Goal: Navigation & Orientation: Go to known website

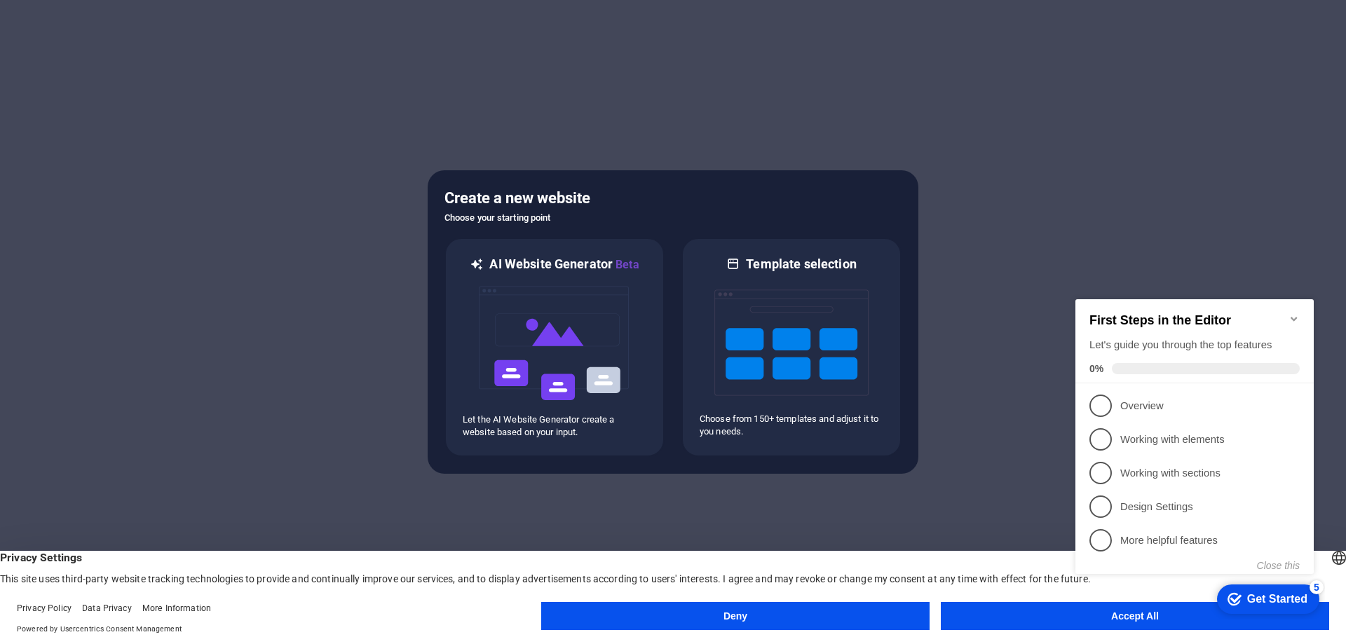
click at [1295, 317] on icon "Minimize checklist" at bounding box center [1294, 319] width 6 height 4
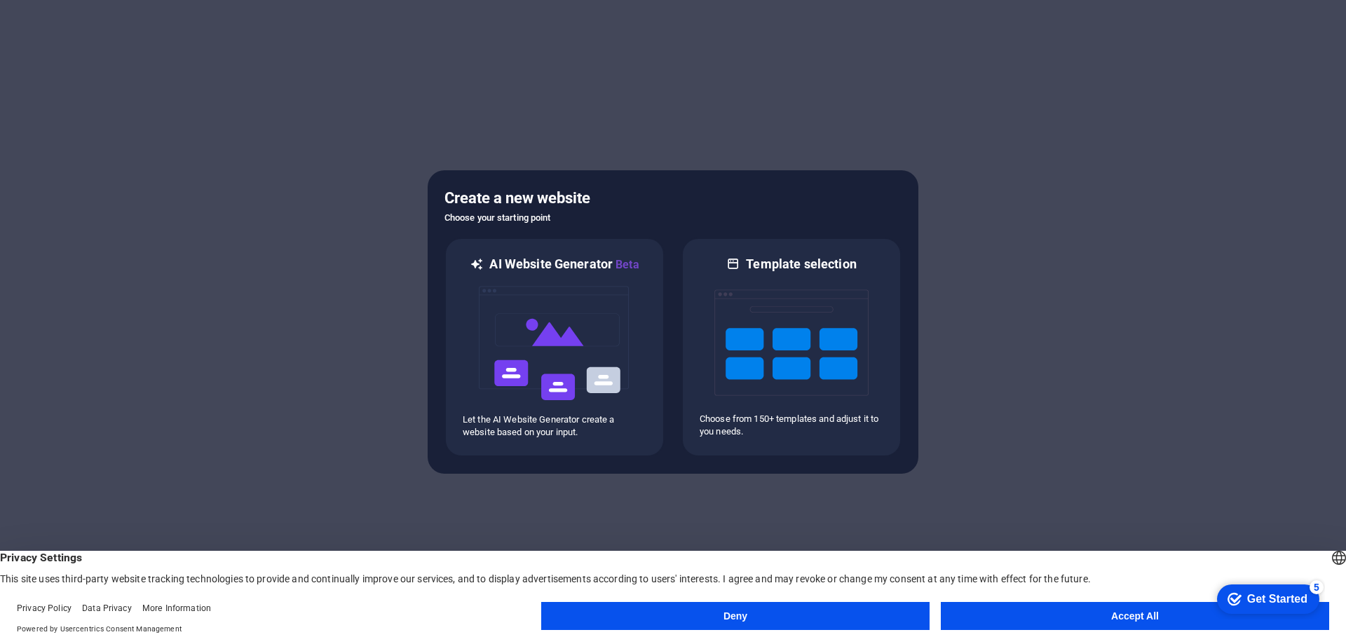
click at [1143, 619] on button "Accept All" at bounding box center [1135, 616] width 389 height 28
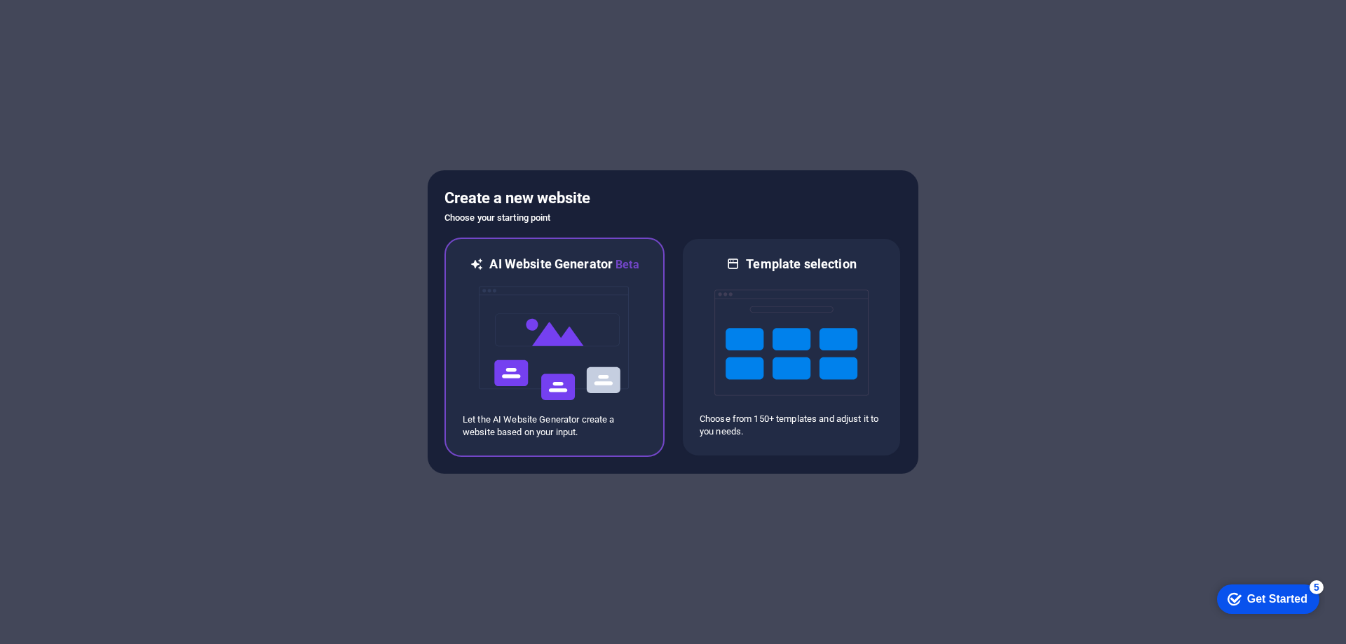
click at [573, 381] on img at bounding box center [555, 343] width 154 height 140
